Goal: Task Accomplishment & Management: Manage account settings

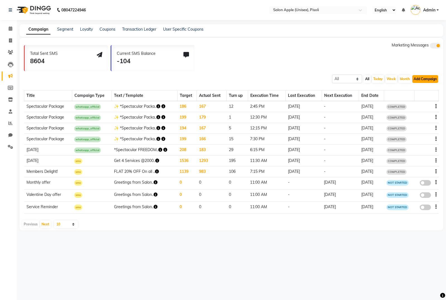
click at [417, 80] on button "Add Campaign" at bounding box center [425, 79] width 26 height 8
click at [407, 115] on div "WhatsApp (Official API)" at bounding box center [415, 113] width 56 height 8
select select "2"
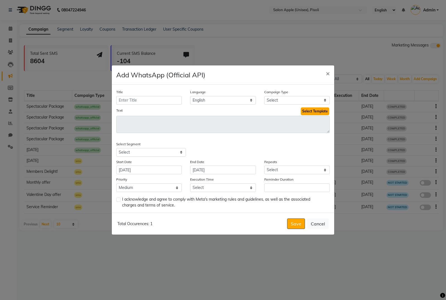
click at [301, 111] on button "Select Template" at bounding box center [315, 112] width 28 height 8
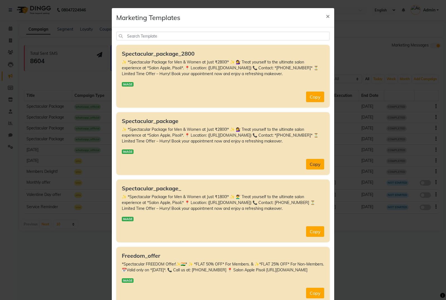
click at [314, 165] on button "Copy" at bounding box center [315, 164] width 18 height 11
type textarea "✨ *Spectacular Package for Men & Women at Just ₹2800!* ✨ 💇‍♀️ Treat yourself to…"
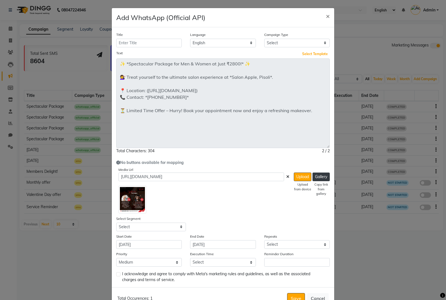
click at [324, 169] on div "Title Language English Campaign Type Select Birthday Anniversary Promotional Se…" at bounding box center [223, 157] width 222 height 260
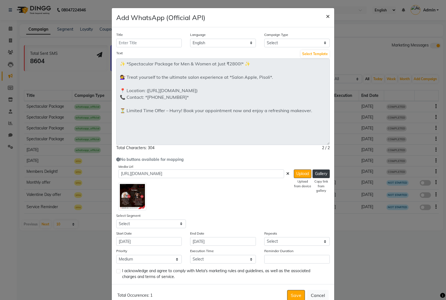
click at [326, 15] on span "×" at bounding box center [328, 16] width 4 height 8
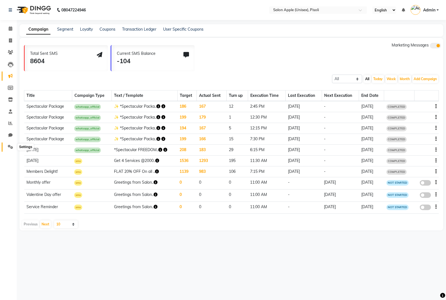
click at [7, 147] on span at bounding box center [11, 147] width 10 height 6
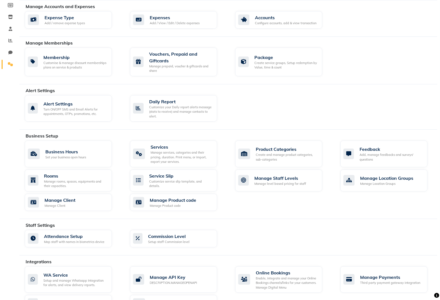
scroll to position [150, 0]
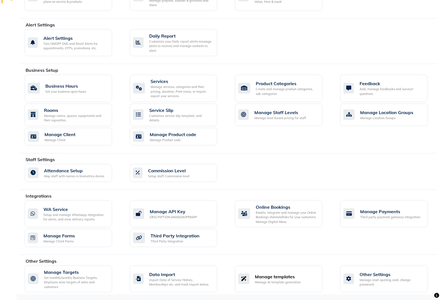
click at [265, 275] on div "Manage templates" at bounding box center [278, 277] width 46 height 7
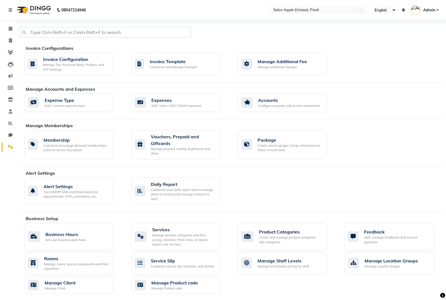
select select "APPROVED"
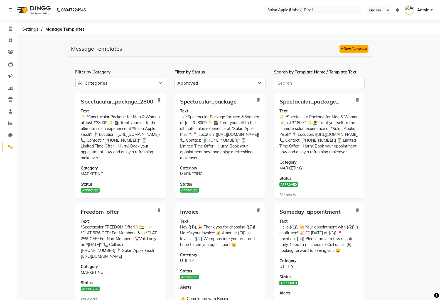
click at [346, 48] on button "New Template" at bounding box center [354, 49] width 29 height 8
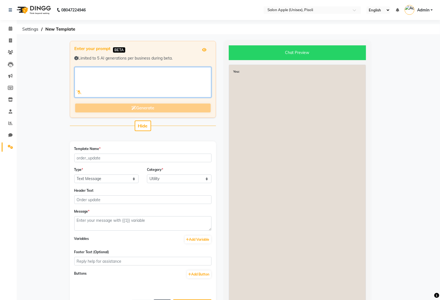
click at [172, 82] on textarea at bounding box center [143, 82] width 137 height 30
paste textarea "✨ *Spectacular Package for Men & Women at Just ₹2800!* ✨ 💇‍♀️ Treat yourself to…"
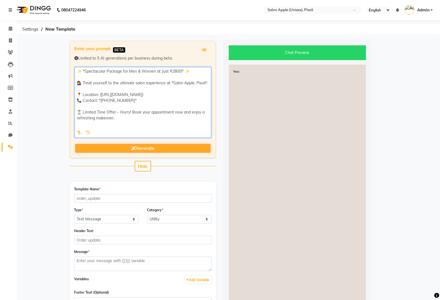
type textarea "✨ *Spectacular Package for Men & Women at Just ₹2800!* ✨ 💇‍♀️ Treat yourself to…"
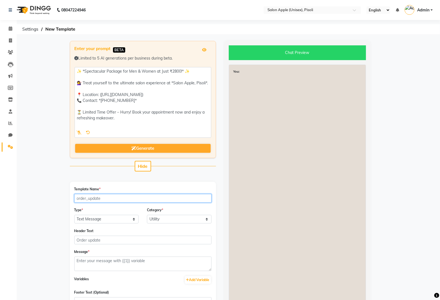
click at [111, 199] on input "Template Name *" at bounding box center [142, 198] width 137 height 9
click at [168, 196] on input "spectacular_package" at bounding box center [142, 198] width 137 height 9
type input "spectacular_package_2800x2500"
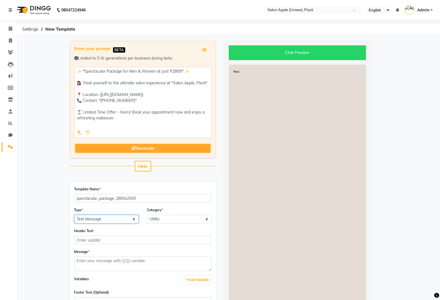
click at [123, 215] on select "Text Message Image with Text" at bounding box center [106, 219] width 65 height 9
select select "IMAGE"
click at [74, 215] on select "Text Message Image with Text" at bounding box center [106, 219] width 65 height 9
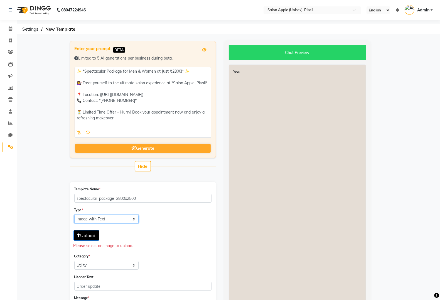
scroll to position [35, 0]
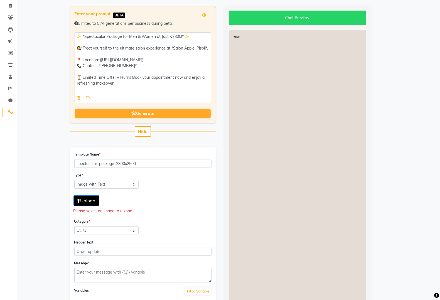
drag, startPoint x: 119, startPoint y: 236, endPoint x: 118, endPoint y: 232, distance: 3.6
click at [119, 235] on div "Type * Text Message Image with Text Upload Please select an image to upload. Ca…" at bounding box center [143, 205] width 146 height 67
click at [120, 228] on select "Utility Marketing" at bounding box center [106, 230] width 65 height 9
click at [74, 226] on select "Utility Marketing" at bounding box center [106, 230] width 65 height 9
click at [92, 203] on button "Upload" at bounding box center [87, 201] width 26 height 11
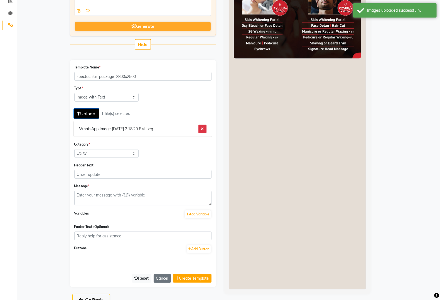
scroll to position [133, 0]
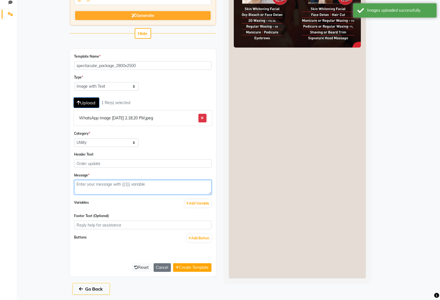
click at [126, 185] on textarea at bounding box center [142, 187] width 137 height 14
paste textarea "✨ *Spectacular Package for Men & Women at Just ₹2800!* ✨ 💇‍♀️ Treat yourself to…"
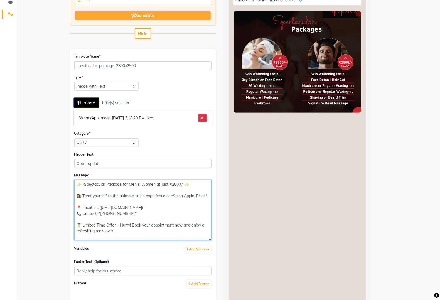
scroll to position [0, 0]
drag, startPoint x: 209, startPoint y: 191, endPoint x: 201, endPoint y: 241, distance: 50.2
click at [201, 241] on textarea "✨ *Spectacular Package for Men & Women at Just ₹2800!* ✨ 💇‍♀️ Treat yourself to…" at bounding box center [142, 212] width 137 height 64
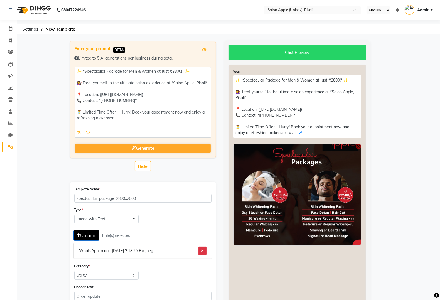
type textarea "✨ *Spectacular Package for Men & Women at Just ₹2800!* ✨ 💇‍♀️ Treat yourself to…"
click at [86, 237] on span "Upload" at bounding box center [86, 236] width 19 height 6
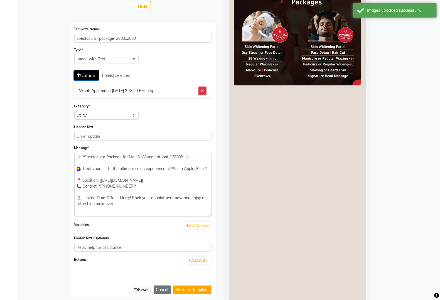
scroll to position [183, 0]
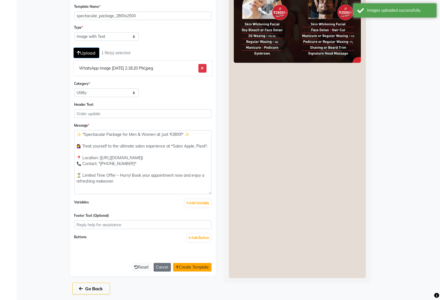
click at [190, 267] on button "Create Template" at bounding box center [192, 267] width 38 height 9
select select "APPROVED"
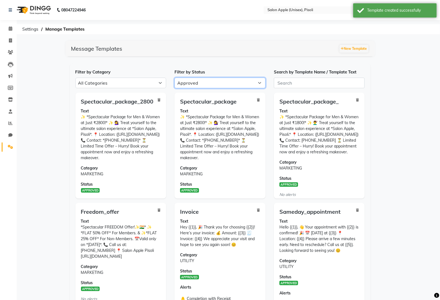
click at [233, 87] on select "All Approved Rejected Failed Pending" at bounding box center [220, 83] width 91 height 11
click at [175, 78] on select "All Approved Rejected Failed Pending" at bounding box center [220, 83] width 91 height 11
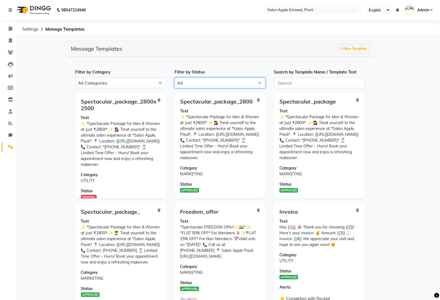
click at [236, 81] on select "All Approved Rejected Failed Pending" at bounding box center [220, 83] width 91 height 11
select select "APPROVED"
click at [175, 78] on select "All Approved Rejected Failed Pending" at bounding box center [220, 83] width 91 height 11
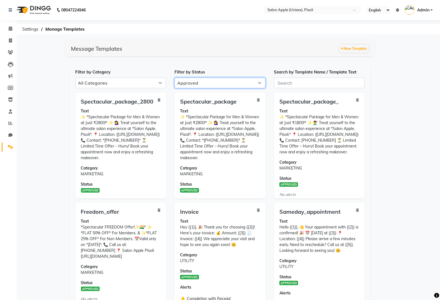
click at [226, 79] on select "All Approved Rejected Failed Pending" at bounding box center [220, 83] width 91 height 11
select select
click at [175, 78] on select "All Approved Rejected Failed Pending" at bounding box center [220, 83] width 91 height 11
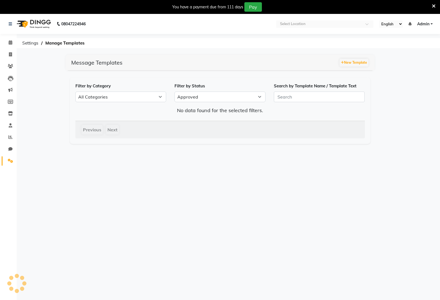
select select "APPROVED"
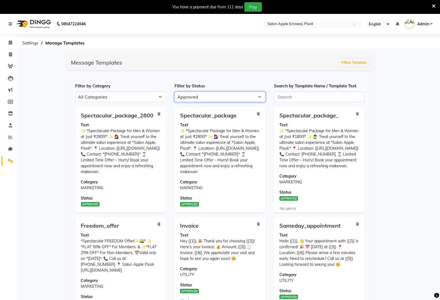
click at [204, 98] on select "All Approved Rejected Failed Pending" at bounding box center [220, 97] width 91 height 11
click at [175, 92] on select "All Approved Rejected Failed Pending" at bounding box center [220, 97] width 91 height 11
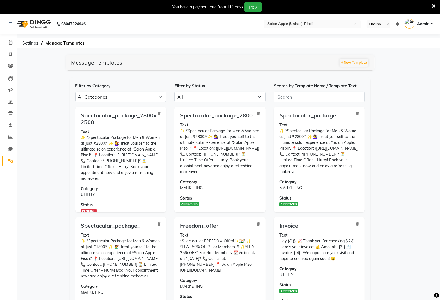
drag, startPoint x: 169, startPoint y: 123, endPoint x: 162, endPoint y: 120, distance: 7.0
click at [166, 121] on div "Spectacular_package_2800x2500 Text ✨ *Spectacular Package for Men & Women at Ju…" at bounding box center [120, 162] width 99 height 110
drag, startPoint x: 197, startPoint y: 96, endPoint x: 194, endPoint y: 99, distance: 4.0
click at [196, 97] on select "All Approved Rejected Failed Pending" at bounding box center [220, 97] width 91 height 11
select select "APPROVED"
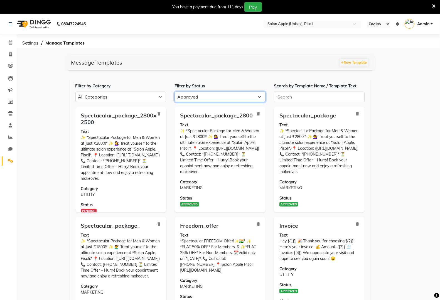
click at [175, 92] on select "All Approved Rejected Failed Pending" at bounding box center [220, 97] width 91 height 11
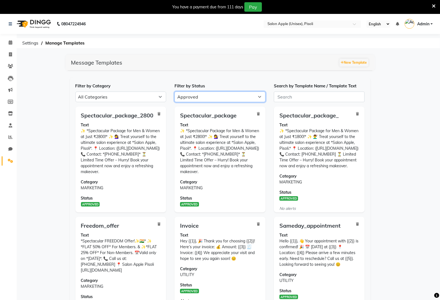
click at [198, 98] on select "All Approved Rejected Failed Pending" at bounding box center [220, 97] width 91 height 11
click at [175, 92] on select "All Approved Rejected Failed Pending" at bounding box center [220, 97] width 91 height 11
click at [198, 110] on div "Spectacular_package Text ✨ *Spectacular Package for Men & Women at Just ₹2800!*…" at bounding box center [220, 160] width 91 height 106
click at [202, 102] on div "Filter by Category All Categories Utility Marketing Authentication Filter by St…" at bounding box center [220, 214] width 301 height 275
click at [202, 99] on select "All Approved Rejected Failed Pending" at bounding box center [220, 97] width 91 height 11
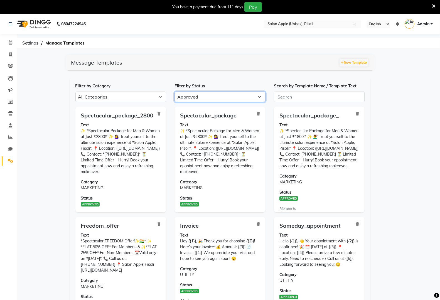
select select
click at [175, 92] on select "All Approved Rejected Failed Pending" at bounding box center [220, 97] width 91 height 11
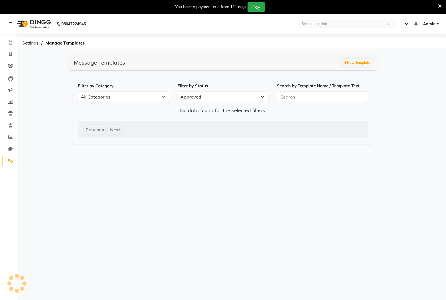
select select "APPROVED"
select select "en"
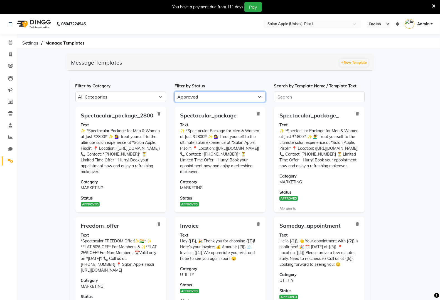
click at [214, 99] on select "All Approved Rejected Failed Pending" at bounding box center [220, 97] width 91 height 11
select select
click at [175, 92] on select "All Approved Rejected Failed Pending" at bounding box center [220, 97] width 91 height 11
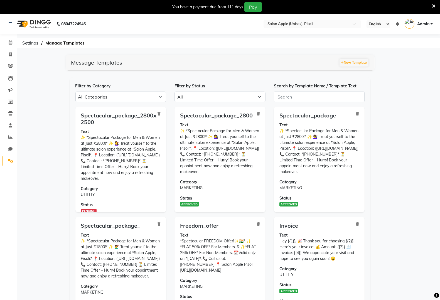
click at [296, 57] on h5 "Message Templates New Template" at bounding box center [220, 63] width 309 height 16
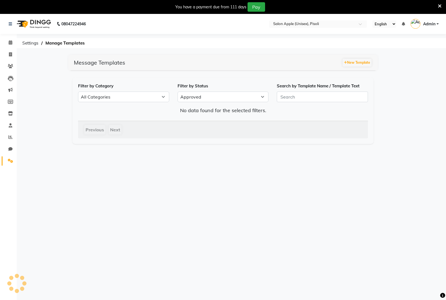
select select "APPROVED"
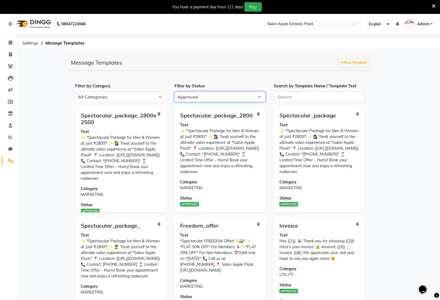
click at [228, 97] on select "All Approved Rejected Failed Pending" at bounding box center [220, 97] width 91 height 11
click at [10, 91] on icon at bounding box center [10, 90] width 4 height 4
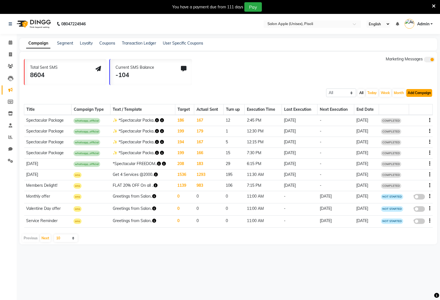
click at [423, 93] on button "Add Campaign" at bounding box center [420, 93] width 26 height 8
click at [421, 127] on div "WhatsApp (Official API)" at bounding box center [410, 127] width 56 height 8
select select "2"
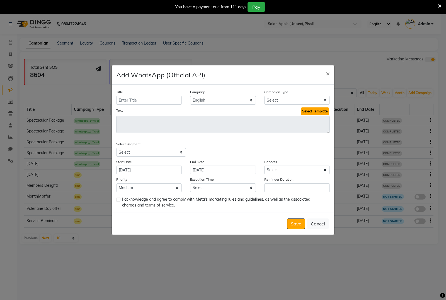
click at [313, 112] on button "Select Template" at bounding box center [315, 112] width 28 height 8
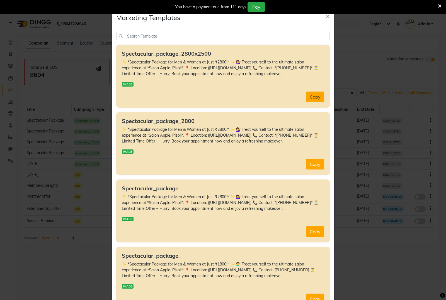
click at [308, 93] on button "Copy" at bounding box center [315, 97] width 18 height 11
type textarea "✨ *Spectacular Package for Men & Women at Just ₹2800!* ✨ 💇‍♀️ Treat yourself to…"
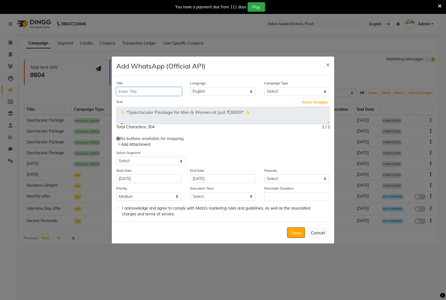
click at [172, 93] on input "Title" at bounding box center [148, 91] width 65 height 9
type input "Spectacular Package"
click at [174, 93] on input "Spectacular Package" at bounding box center [148, 91] width 65 height 9
click at [304, 91] on select "Select Birthday Anniversary Promotional Service reminder" at bounding box center [296, 91] width 65 height 9
select select "3"
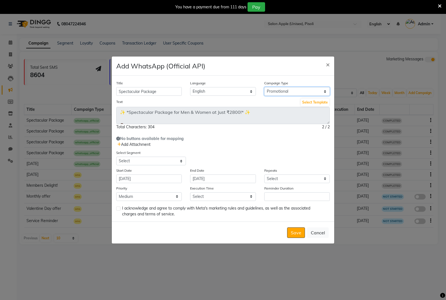
click at [264, 87] on select "Select Birthday Anniversary Promotional Service reminder" at bounding box center [296, 91] width 65 height 9
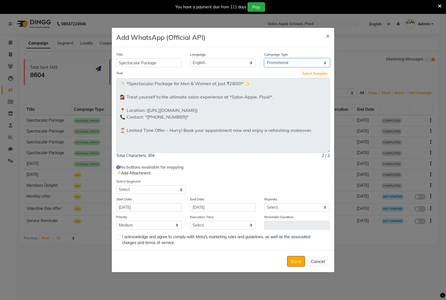
click at [331, 179] on div "Title Spectacular Package Language English Campaign Type Select Birthday Annive…" at bounding box center [223, 148] width 222 height 203
click at [132, 173] on span "Add Attachment" at bounding box center [133, 173] width 33 height 5
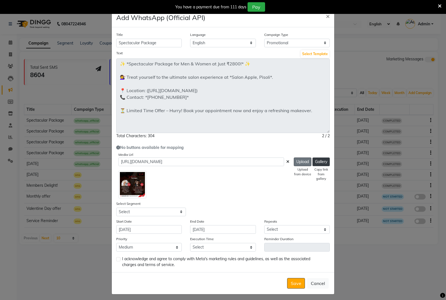
click at [302, 162] on button "Upload" at bounding box center [303, 162] width 18 height 9
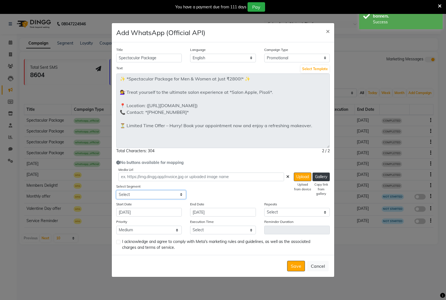
click at [170, 195] on select "Select All Customers All Male Customer All Female Customer All Members All Cust…" at bounding box center [151, 195] width 70 height 9
select select "42496"
click at [116, 191] on select "Select All Customers All Male Customer All Female Customer All Members All Cust…" at bounding box center [151, 195] width 70 height 9
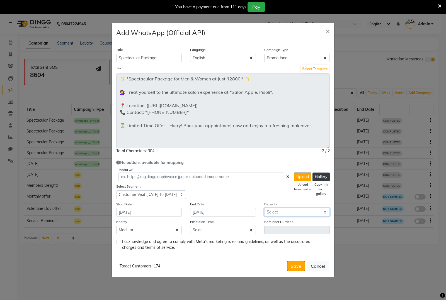
click at [311, 213] on select "Select Once Daily Alternate Day Weekly Monthly Yearly" at bounding box center [296, 212] width 65 height 9
select select "1"
click at [264, 208] on select "Select Once Daily Alternate Day Weekly Monthly Yearly" at bounding box center [296, 212] width 65 height 9
click at [250, 231] on select "Select 09:00 AM 09:15 AM 09:30 AM 09:45 AM 10:00 AM 10:15 AM 10:30 AM 10:45 AM …" at bounding box center [222, 230] width 65 height 9
select select "870"
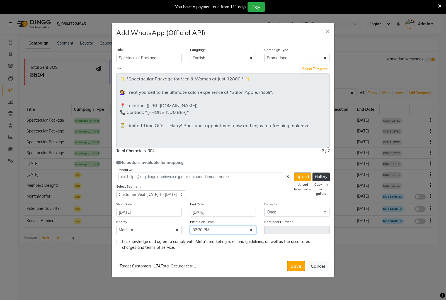
click at [190, 226] on select "Select 09:00 AM 09:15 AM 09:30 AM 09:45 AM 10:00 AM 10:15 AM 10:30 AM 10:45 AM …" at bounding box center [222, 230] width 65 height 9
click at [117, 241] on label at bounding box center [118, 242] width 4 height 4
click at [117, 241] on input "checkbox" at bounding box center [118, 243] width 4 height 4
checkbox input "true"
click at [300, 267] on button "Save" at bounding box center [296, 266] width 18 height 11
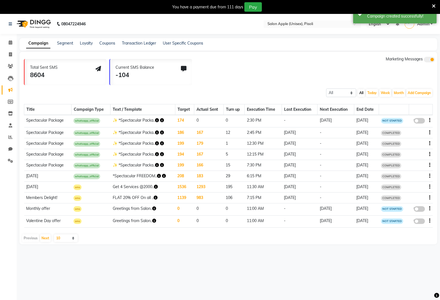
click at [416, 119] on span at bounding box center [419, 121] width 11 height 6
click at [422, 122] on input "false" at bounding box center [422, 122] width 0 height 0
select select "3"
select select "42496"
select select "1"
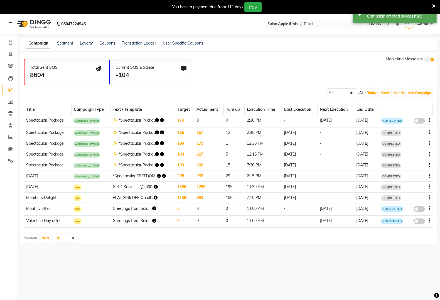
select select "2"
select select "870"
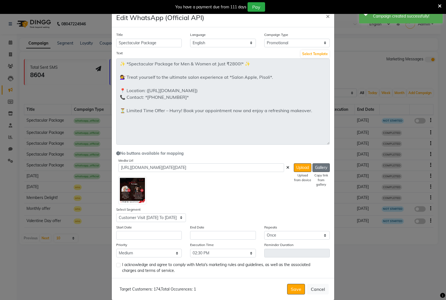
click at [319, 173] on div "Title Spectacular Package Language English Campaign Type Select Birthday Annive…" at bounding box center [223, 152] width 222 height 251
click at [157, 237] on input "text" at bounding box center [148, 235] width 65 height 9
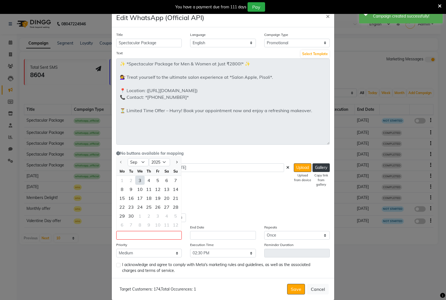
click at [135, 180] on div "3" at bounding box center [139, 180] width 9 height 9
type input "[DATE]"
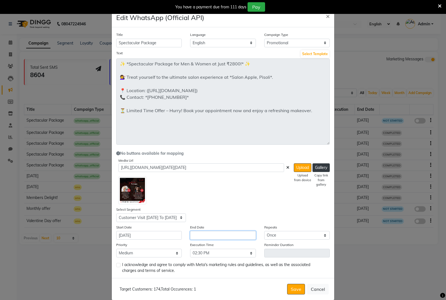
click at [222, 236] on input "text" at bounding box center [222, 235] width 65 height 9
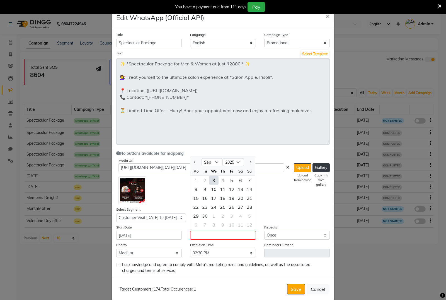
click at [210, 180] on div "3" at bounding box center [213, 180] width 9 height 9
type input "[DATE]"
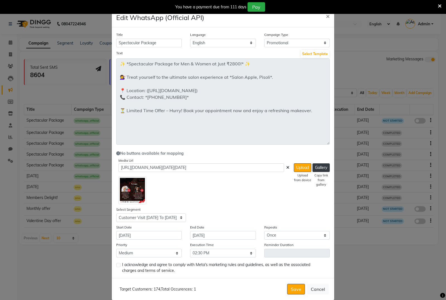
click at [116, 265] on label at bounding box center [118, 265] width 4 height 4
click at [116, 265] on input "checkbox" at bounding box center [118, 266] width 4 height 4
checkbox input "true"
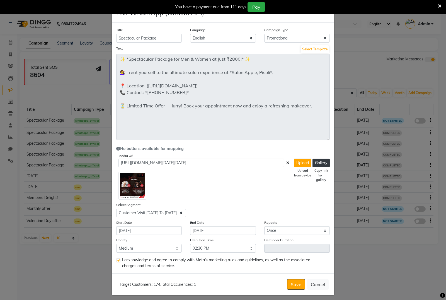
scroll to position [7, 0]
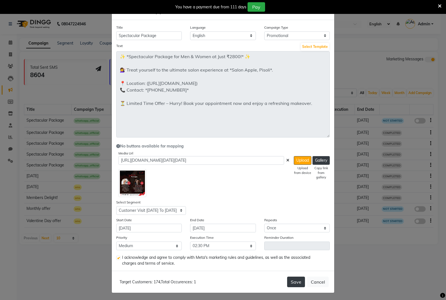
click at [291, 281] on button "Save" at bounding box center [296, 282] width 18 height 11
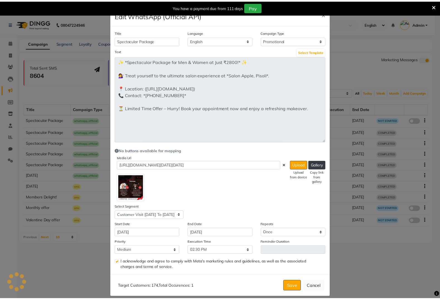
scroll to position [0, 0]
